Goal: Task Accomplishment & Management: Manage account settings

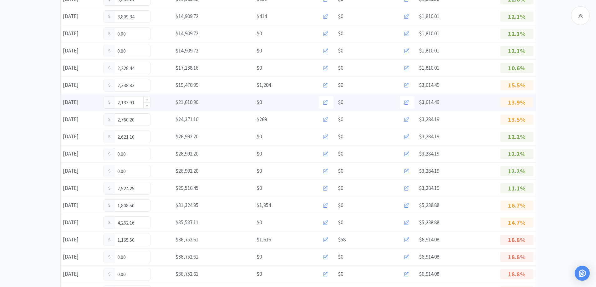
scroll to position [219, 0]
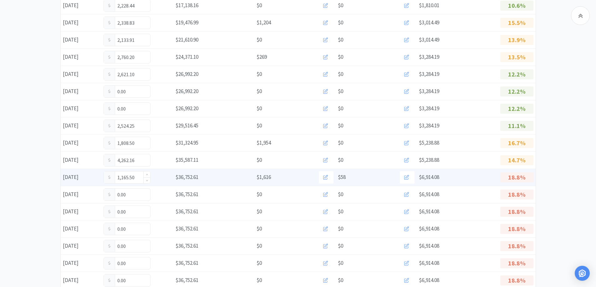
click at [137, 175] on input "1,165.50" at bounding box center [127, 178] width 46 height 12
type input "1"
type input "1,630."
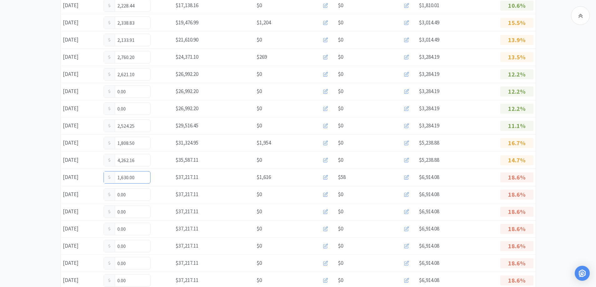
click at [137, 175] on input "1,630.00" at bounding box center [127, 178] width 46 height 12
type input "1,630.75"
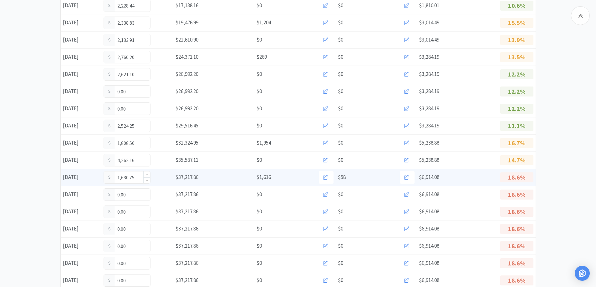
click at [136, 179] on input "1,630.75" at bounding box center [127, 178] width 46 height 12
type input "1"
type input "1,938.50"
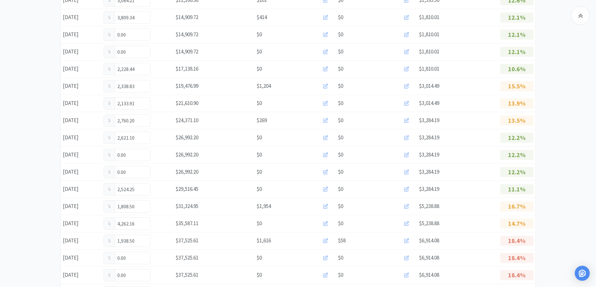
scroll to position [0, 0]
